Goal: Manage account settings

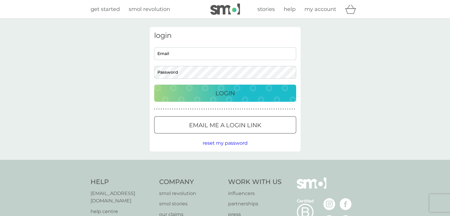
type input "aboschsarah@gmail.com"
click at [227, 96] on body "Preferences Decline Accept get started smol revolution stories help my account …" at bounding box center [225, 150] width 450 height 300
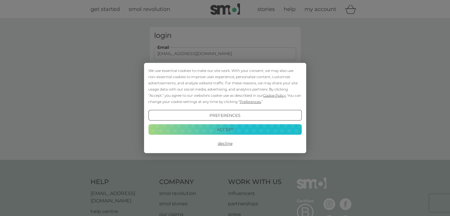
click at [223, 130] on button "Accept" at bounding box center [224, 129] width 153 height 11
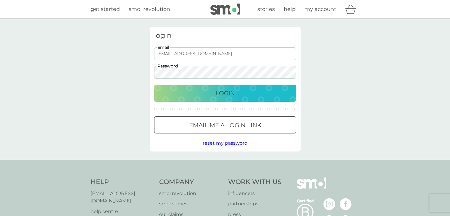
click at [226, 96] on p "Login" at bounding box center [225, 92] width 20 height 9
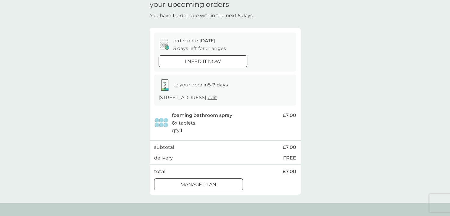
scroll to position [27, 0]
click at [212, 181] on p "Manage plan" at bounding box center [198, 184] width 36 height 8
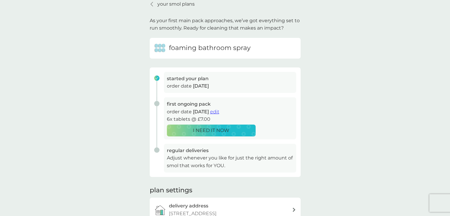
scroll to position [26, 0]
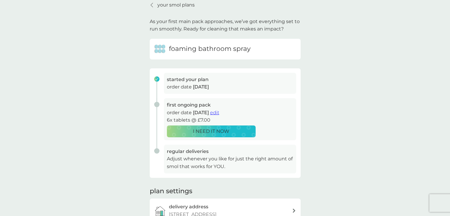
click at [219, 113] on span "edit" at bounding box center [214, 113] width 9 height 6
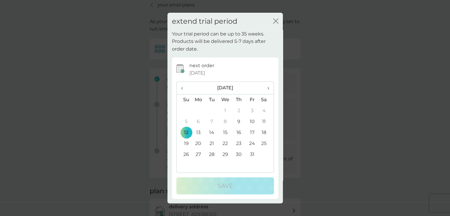
click at [270, 85] on th "›" at bounding box center [266, 88] width 15 height 13
click at [266, 91] on span "›" at bounding box center [266, 88] width 6 height 12
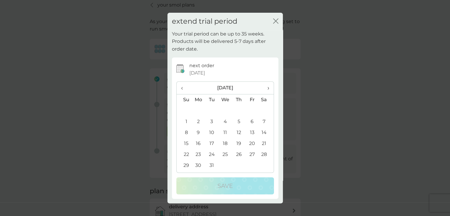
click at [212, 168] on td "31" at bounding box center [211, 165] width 13 height 11
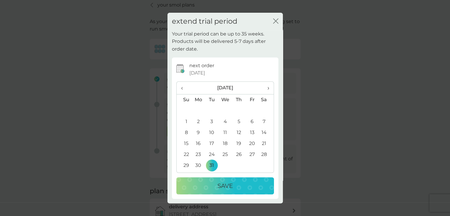
click at [228, 190] on p "Save" at bounding box center [224, 185] width 15 height 9
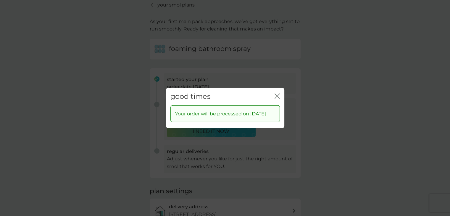
click at [279, 94] on icon "close" at bounding box center [277, 96] width 5 height 5
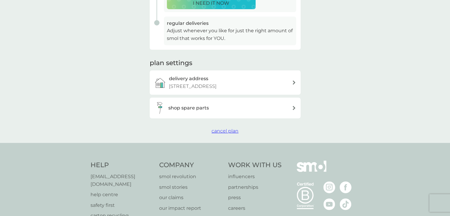
scroll to position [155, 0]
click at [269, 106] on div "shop spare parts" at bounding box center [230, 107] width 124 height 8
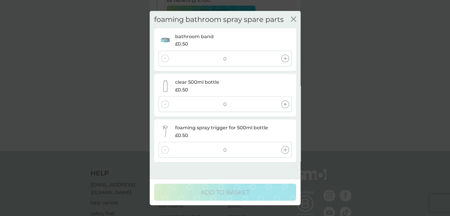
scroll to position [144, 0]
click at [294, 19] on icon "close" at bounding box center [293, 19] width 5 height 5
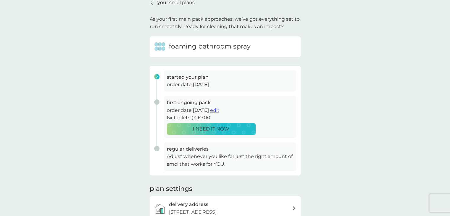
scroll to position [0, 0]
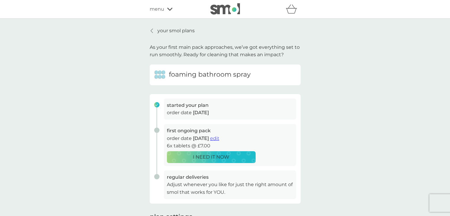
click at [183, 32] on p "your smol plans" at bounding box center [175, 31] width 37 height 8
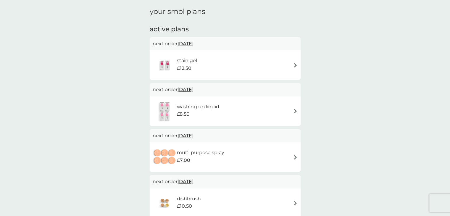
scroll to position [12, 0]
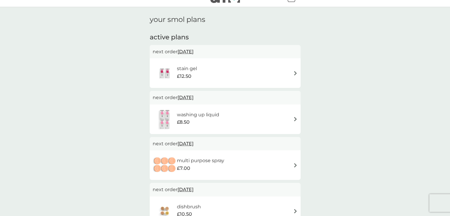
click at [194, 99] on span "30 Jan 2026" at bounding box center [186, 98] width 16 height 12
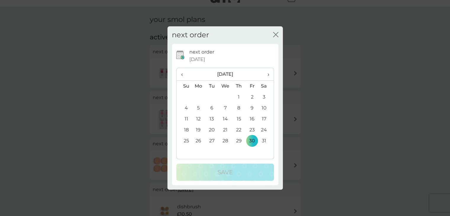
click at [270, 72] on th "›" at bounding box center [266, 74] width 15 height 13
click at [196, 152] on td "30" at bounding box center [199, 151] width 14 height 11
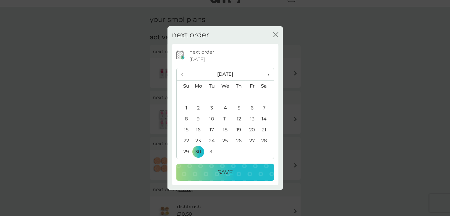
click at [208, 168] on div "Save" at bounding box center [225, 171] width 86 height 9
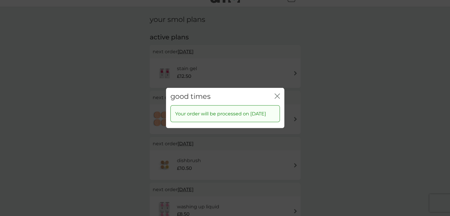
click at [275, 94] on icon "close" at bounding box center [277, 96] width 5 height 5
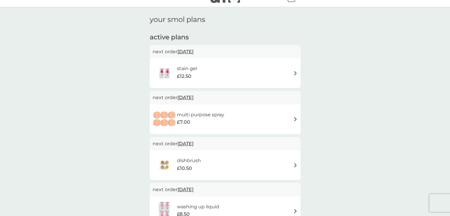
click at [252, 70] on div "stain gel £12.50" at bounding box center [225, 73] width 145 height 21
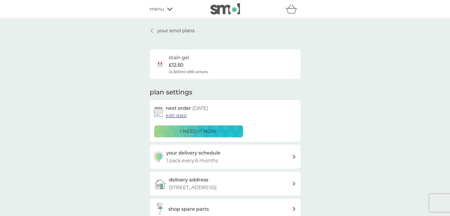
click at [175, 28] on p "your smol plans" at bounding box center [175, 31] width 37 height 8
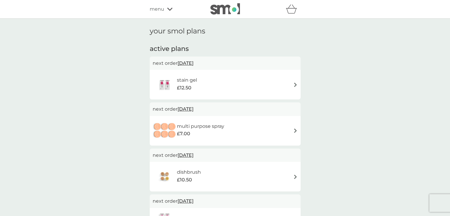
click at [225, 5] on img at bounding box center [225, 8] width 30 height 11
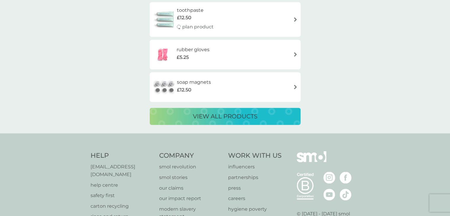
scroll to position [996, 0]
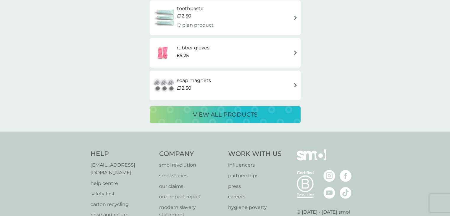
click at [216, 117] on p "view all products" at bounding box center [225, 114] width 65 height 9
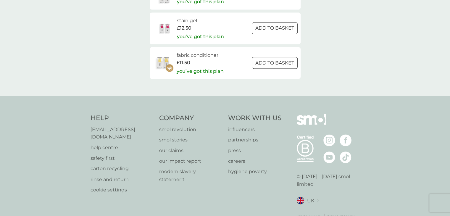
scroll to position [950, 0]
click at [231, 159] on p "careers" at bounding box center [255, 161] width 54 height 8
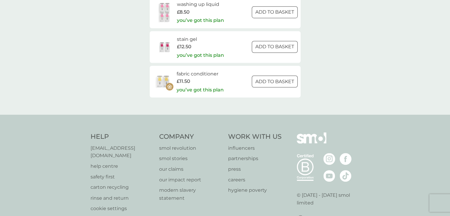
scroll to position [963, 0]
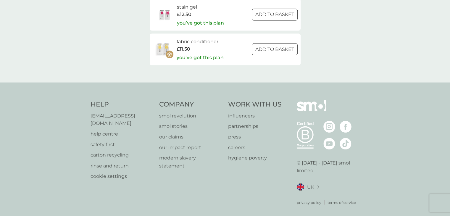
click at [110, 130] on p "help centre" at bounding box center [122, 134] width 63 height 8
